Goal: Task Accomplishment & Management: Manage account settings

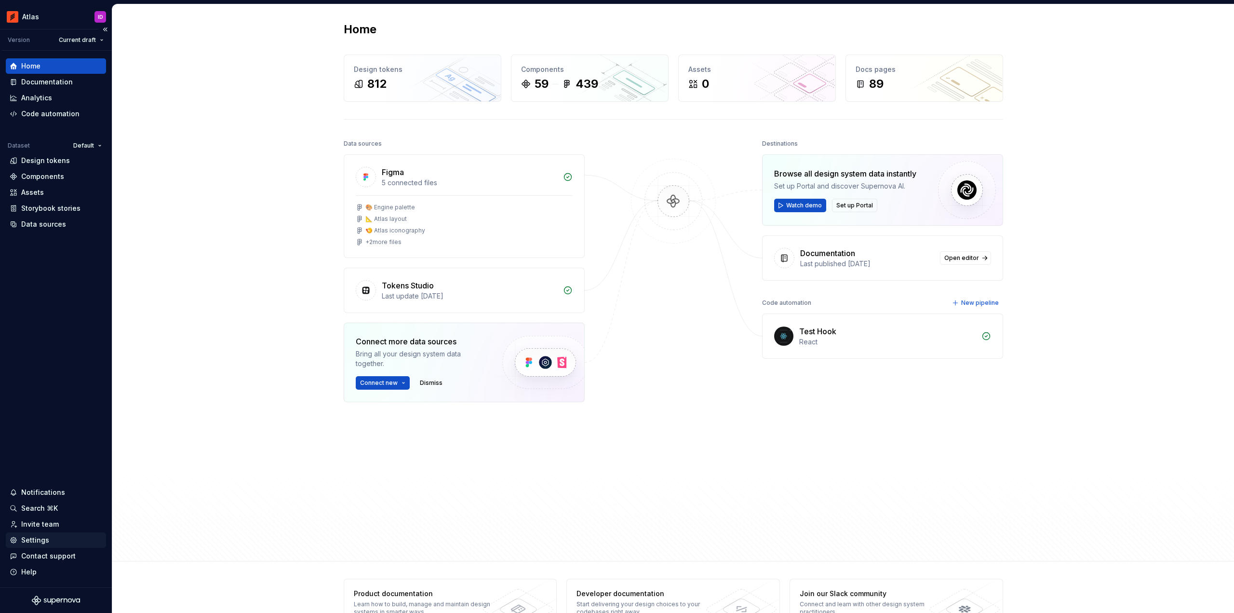
click at [45, 540] on div "Settings" at bounding box center [35, 540] width 28 height 10
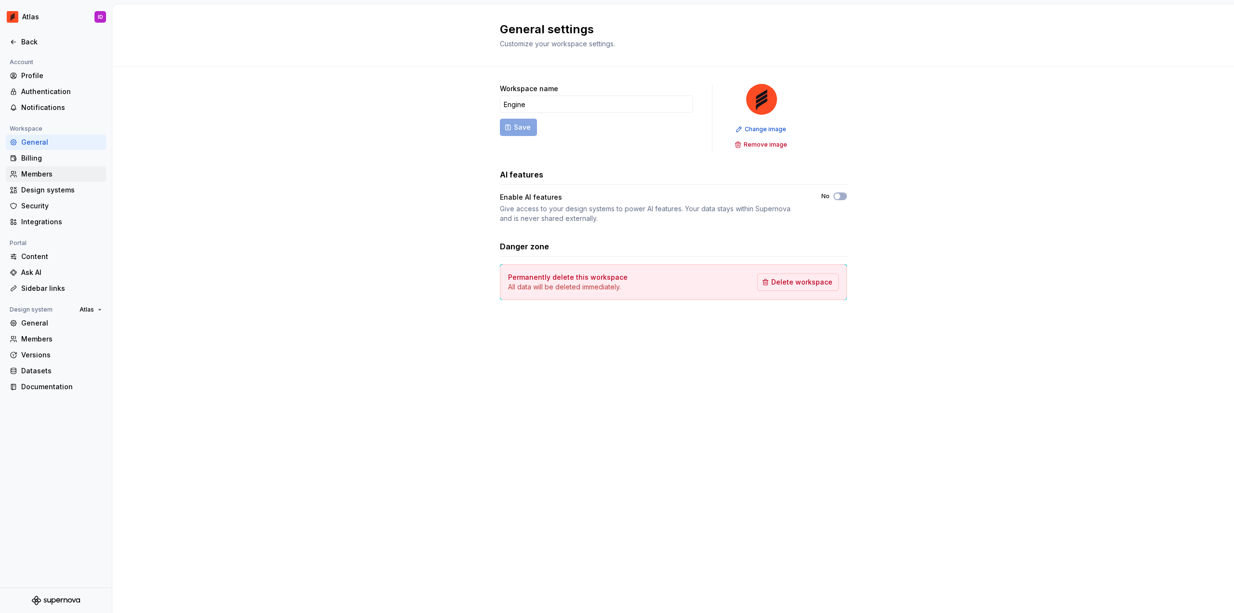
click at [58, 174] on div "Members" at bounding box center [61, 174] width 81 height 10
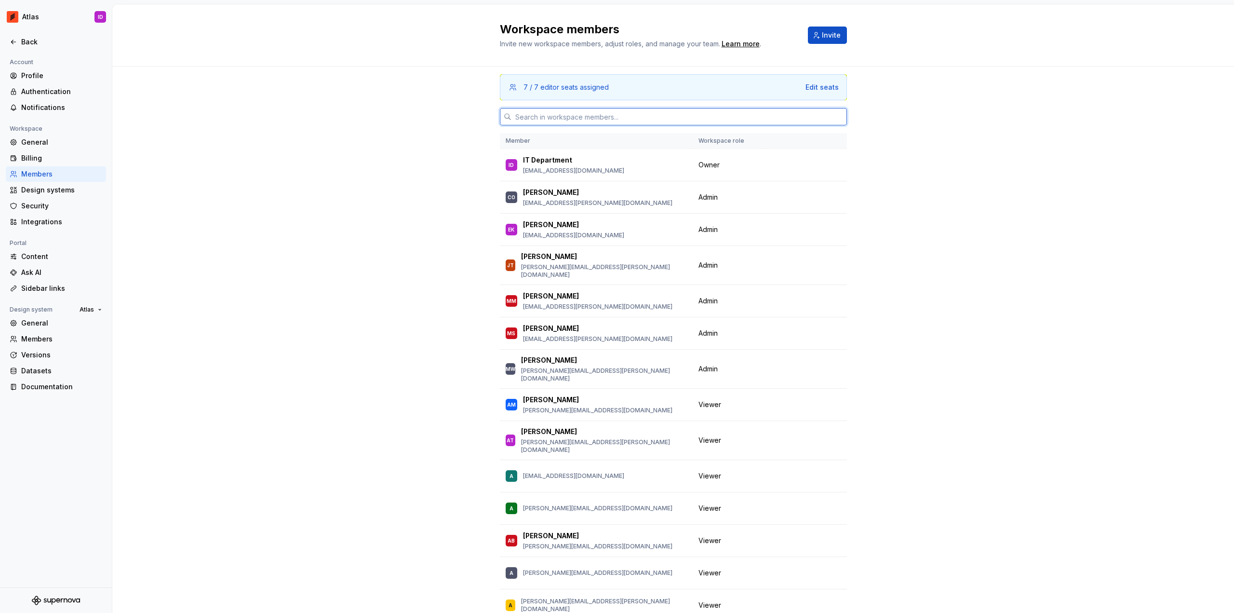
click at [591, 111] on input "text" at bounding box center [679, 116] width 336 height 17
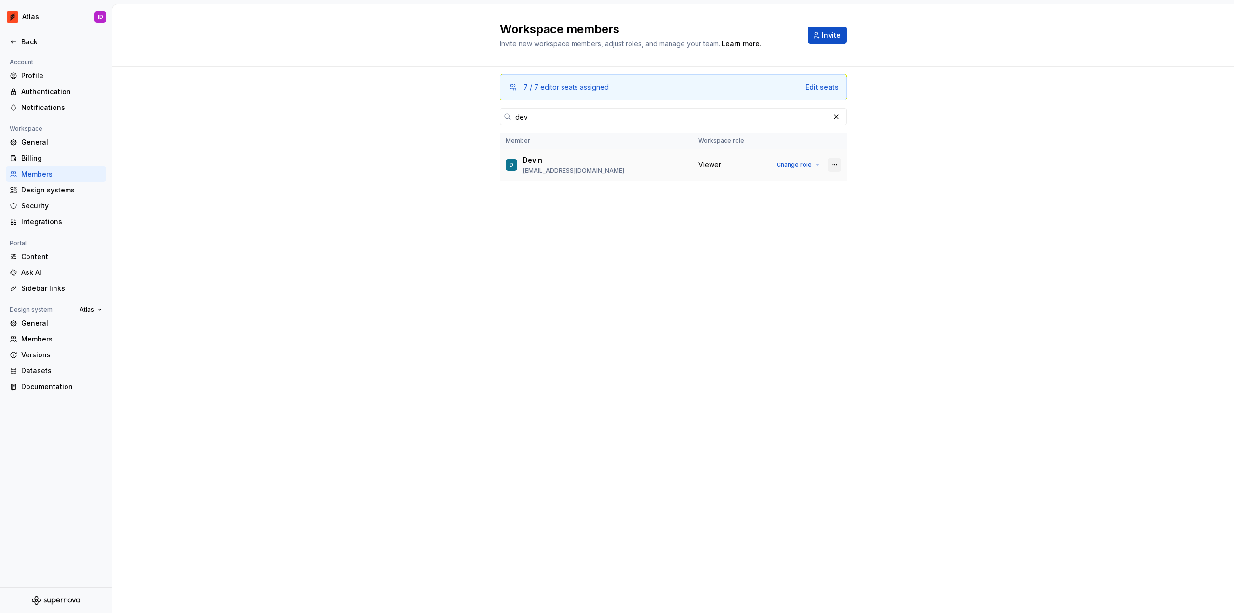
click at [840, 166] on button "button" at bounding box center [834, 164] width 13 height 13
click at [813, 186] on div "Remove from workspace" at bounding box center [775, 184] width 83 height 10
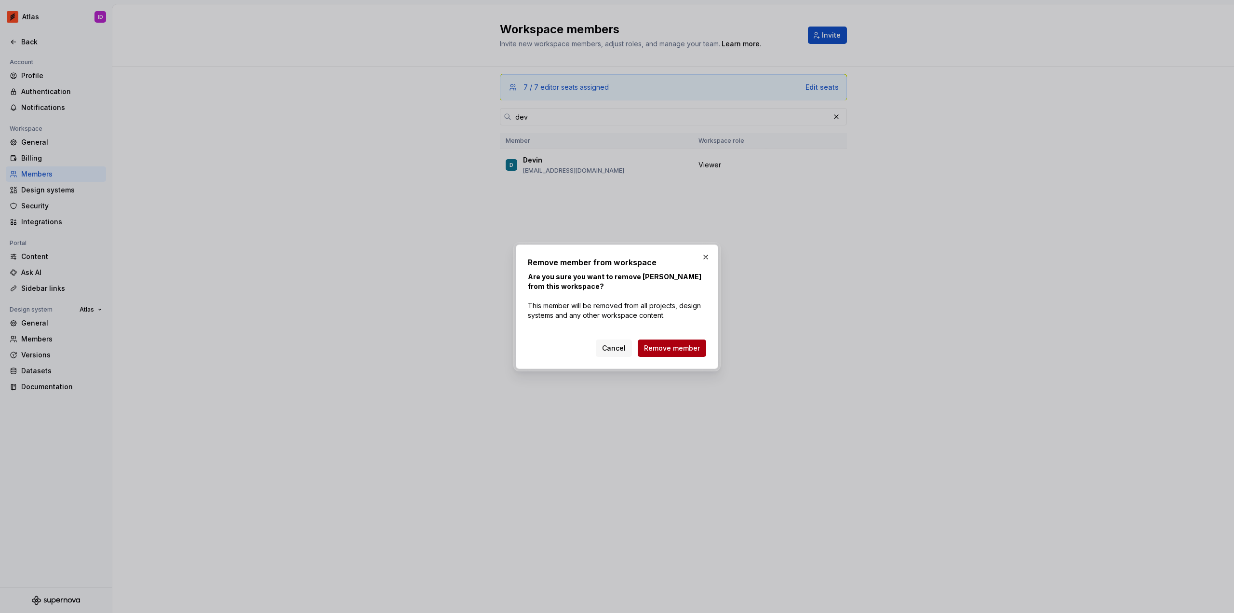
click at [658, 348] on span "Remove member" at bounding box center [672, 348] width 56 height 10
click at [682, 350] on div "Cancel Remove member" at bounding box center [651, 347] width 110 height 17
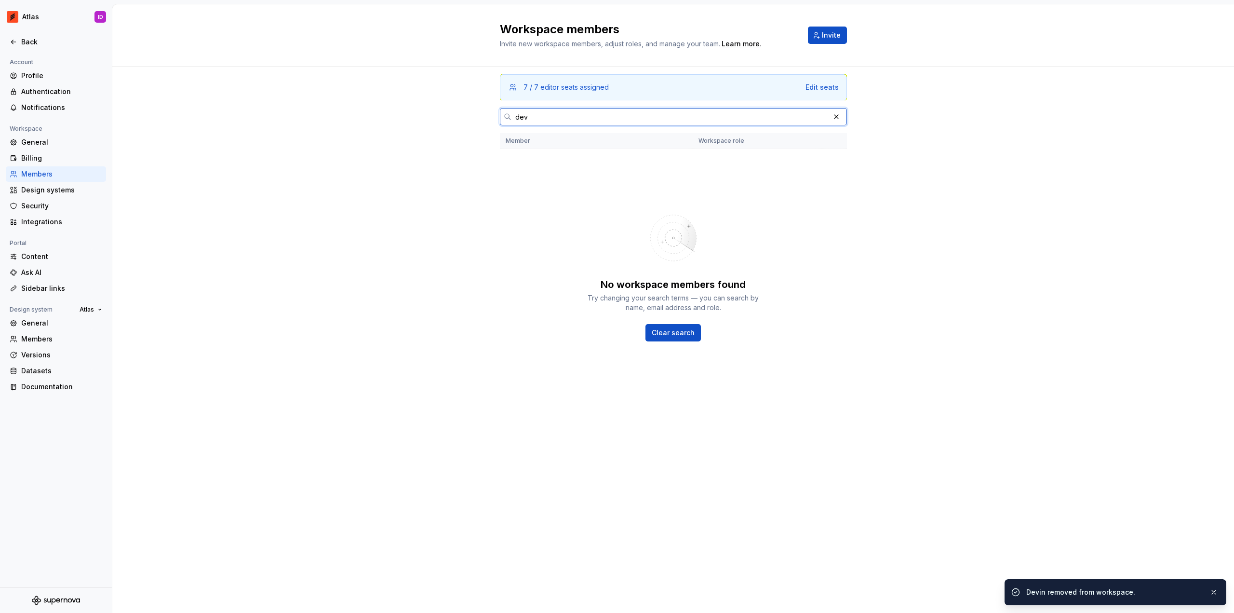
drag, startPoint x: 522, startPoint y: 113, endPoint x: 462, endPoint y: 110, distance: 59.8
click at [462, 110] on div "7 / 7 editor seats assigned Edit seats dev Member Workspace role No workspace m…" at bounding box center [673, 340] width 1122 height 546
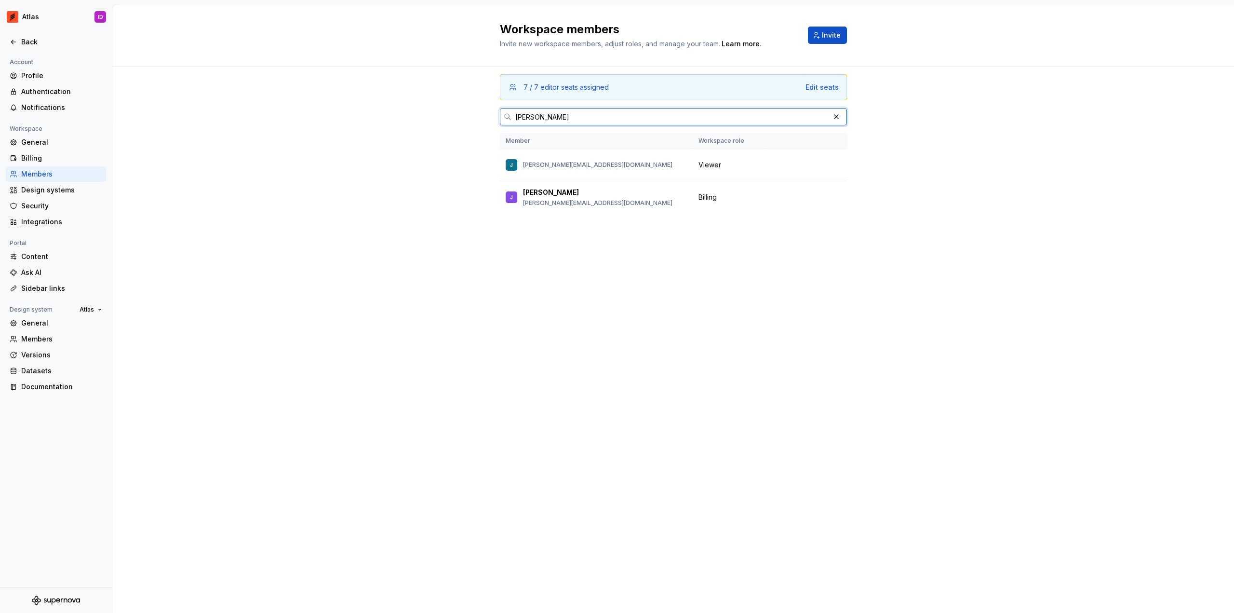
type input "[PERSON_NAME]"
